Goal: Find contact information: Find contact information

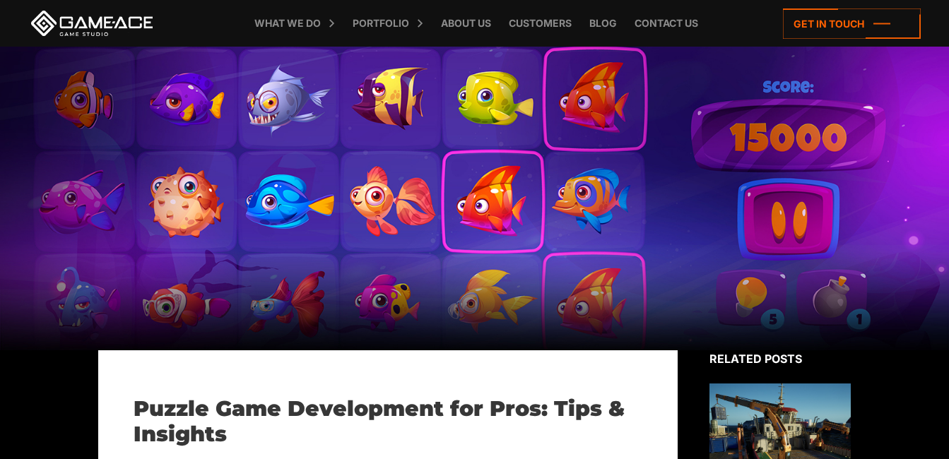
click at [769, 218] on div at bounding box center [474, 199] width 949 height 304
click at [781, 125] on div at bounding box center [474, 199] width 949 height 304
click at [817, 25] on icon at bounding box center [852, 23] width 138 height 30
click at [513, 222] on div at bounding box center [474, 199] width 949 height 304
click at [603, 199] on div at bounding box center [474, 199] width 949 height 304
